Goal: Find specific page/section: Find specific page/section

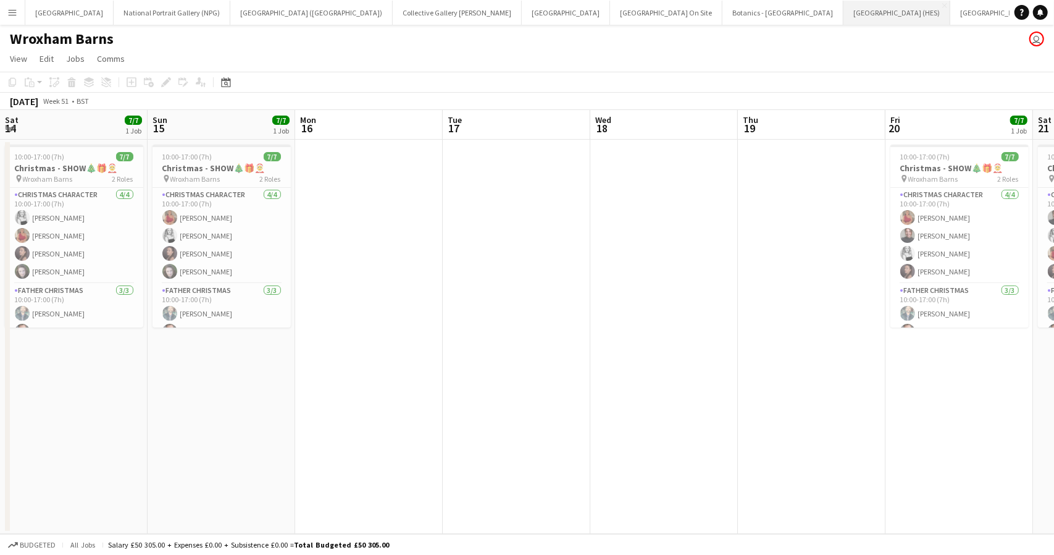
scroll to position [0, 621]
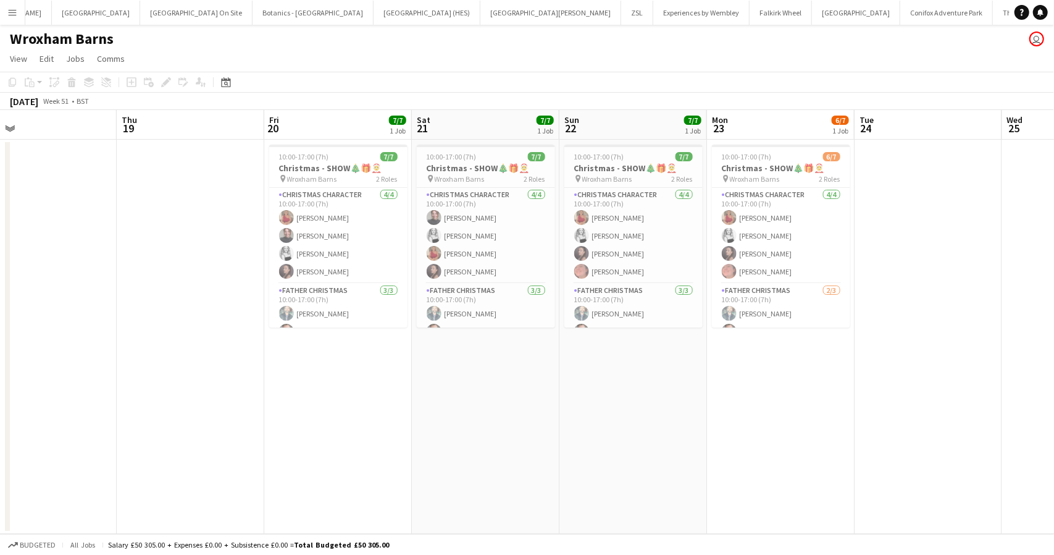
click at [22, 17] on button "Menu" at bounding box center [12, 12] width 25 height 25
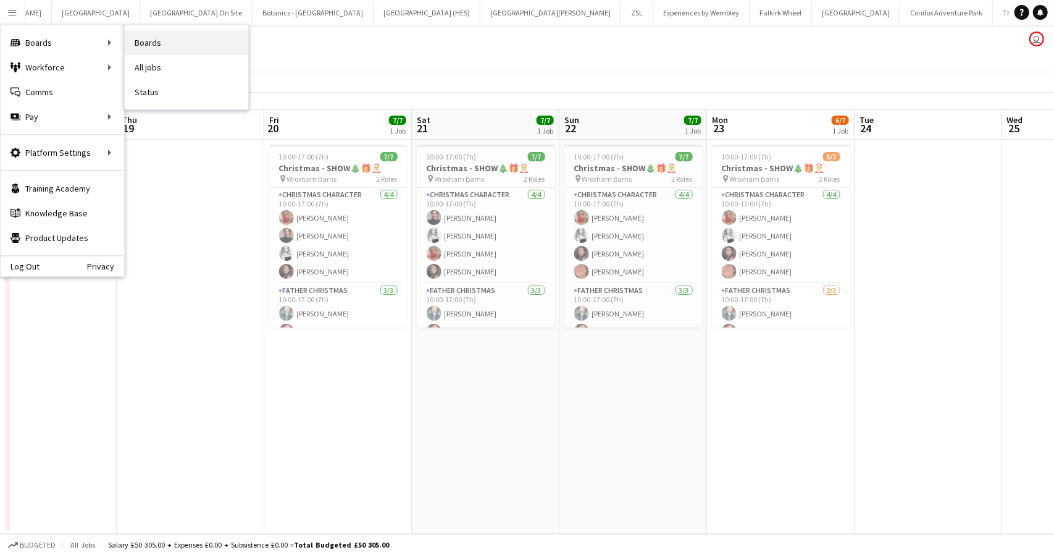
click at [170, 37] on link "Boards" at bounding box center [187, 42] width 124 height 25
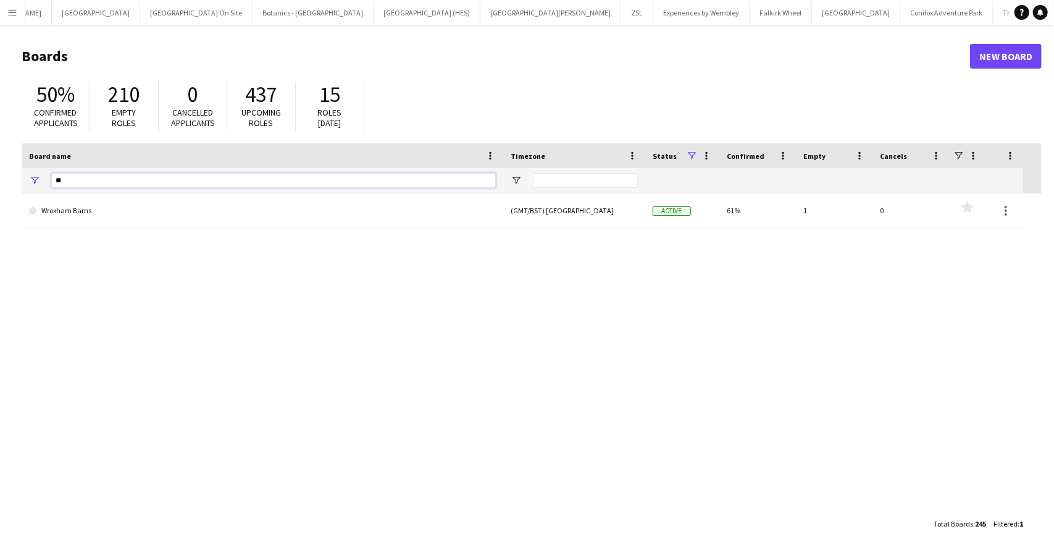
click at [80, 177] on input "**" at bounding box center [273, 180] width 445 height 15
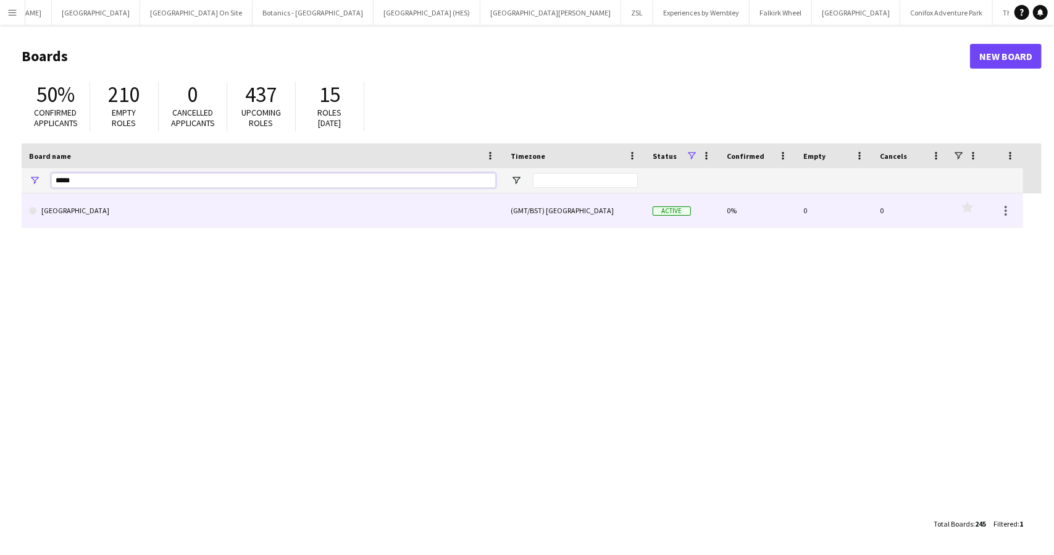
type input "*****"
click at [56, 211] on link "[GEOGRAPHIC_DATA]" at bounding box center [262, 210] width 467 height 35
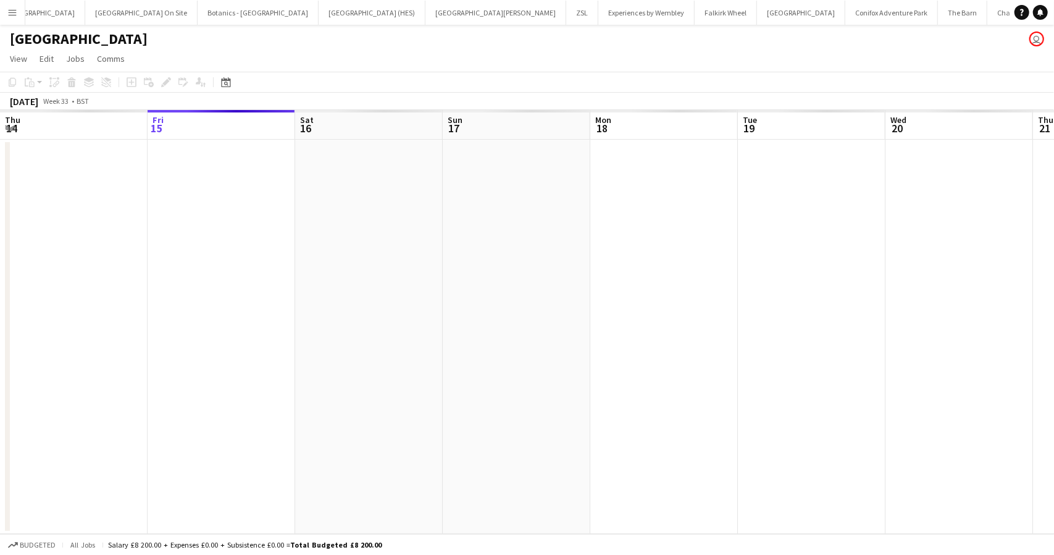
scroll to position [0, 526]
click at [226, 84] on icon "Date picker" at bounding box center [226, 82] width 10 height 10
click at [298, 125] on span "Previous month" at bounding box center [302, 124] width 25 height 25
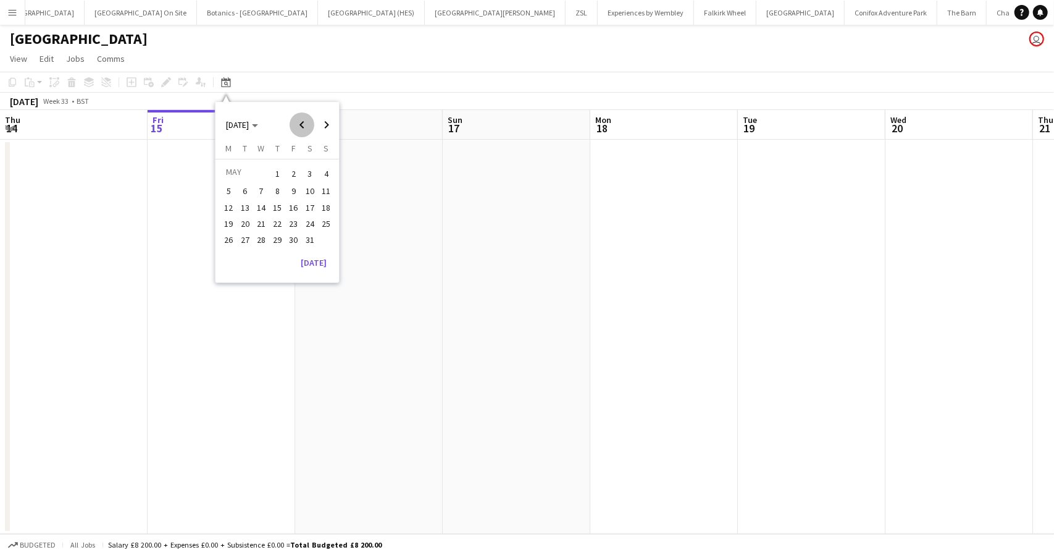
click at [298, 125] on span "Previous month" at bounding box center [302, 124] width 25 height 25
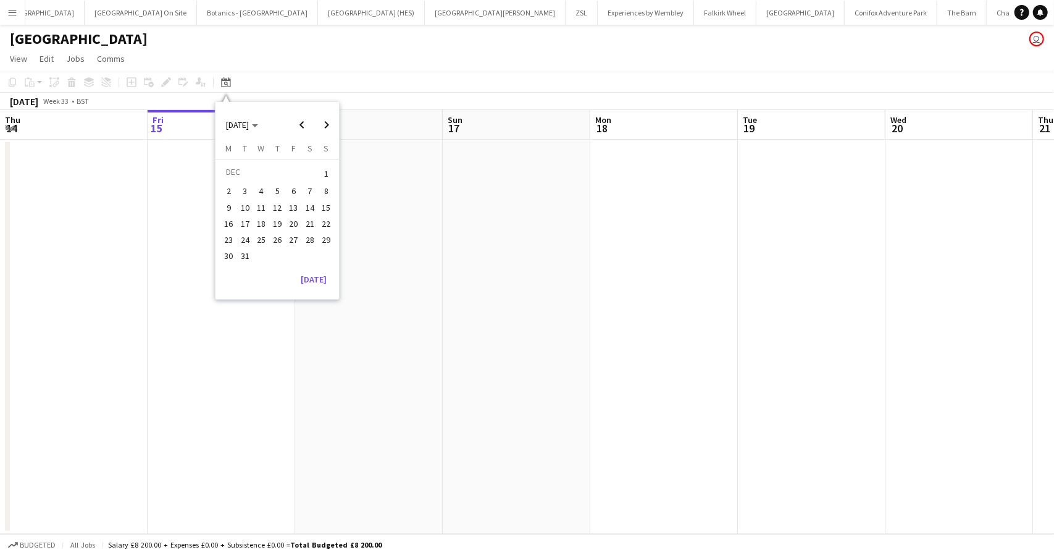
click at [275, 221] on span "19" at bounding box center [277, 223] width 15 height 15
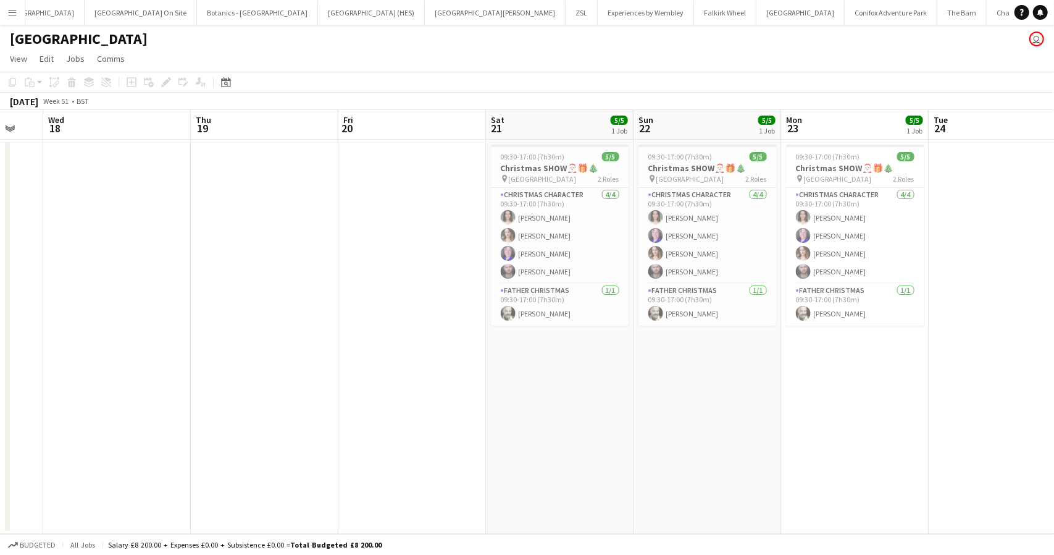
scroll to position [0, 439]
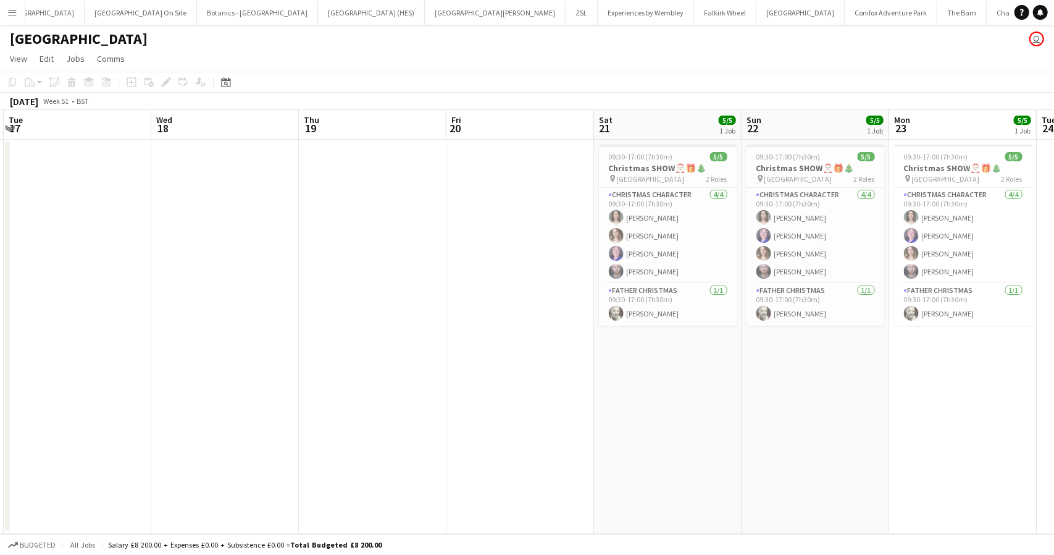
drag, startPoint x: 838, startPoint y: 423, endPoint x: 529, endPoint y: 421, distance: 309.5
click at [529, 421] on app-calendar-viewport "Sat 14 5/5 1 Job Sun 15 5/5 1 Job Mon 16 Tue 17 Wed 18 Thu 19 Fri 20 Sat 21 5/5…" at bounding box center [527, 322] width 1054 height 424
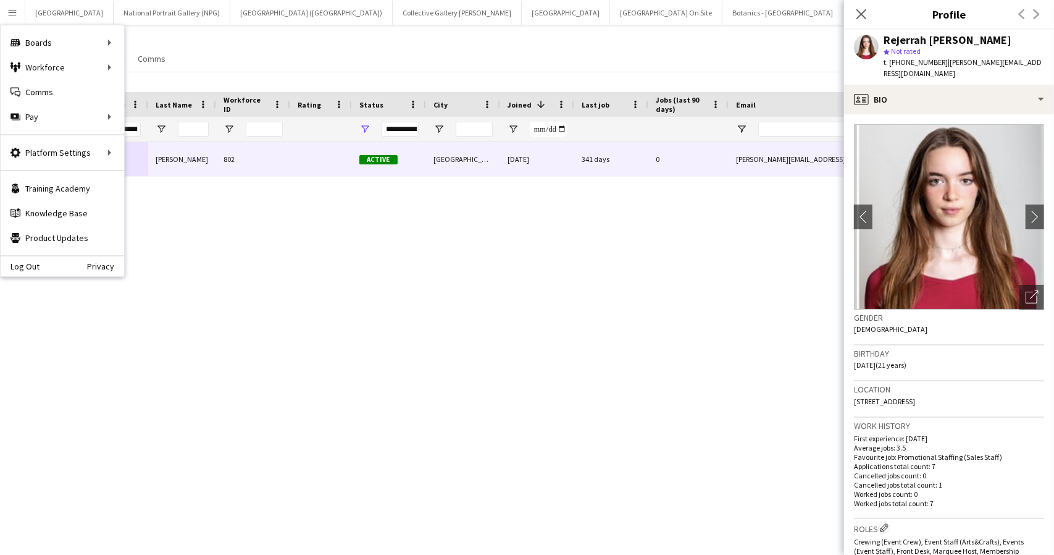
click at [288, 226] on div "[PERSON_NAME] 802 Active [GEOGRAPHIC_DATA] [DATE] 341 days 0 [PERSON_NAME][EMAI…" at bounding box center [508, 333] width 1017 height 382
